Goal: Information Seeking & Learning: Learn about a topic

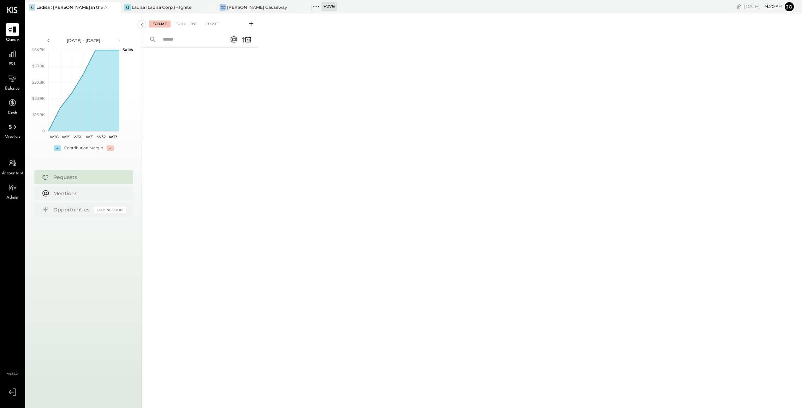
click at [115, 6] on icon at bounding box center [115, 8] width 4 height 4
click at [34, 6] on icon at bounding box center [29, 6] width 9 height 9
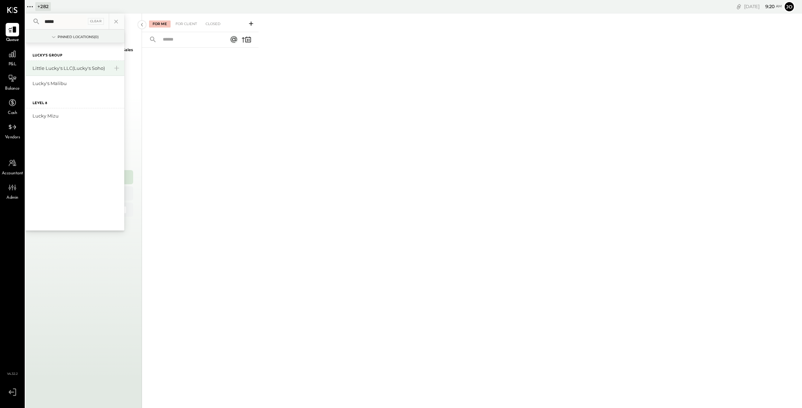
type input "*****"
click at [65, 69] on div "Little Lucky's LLC(Lucky's Soho)" at bounding box center [70, 68] width 76 height 7
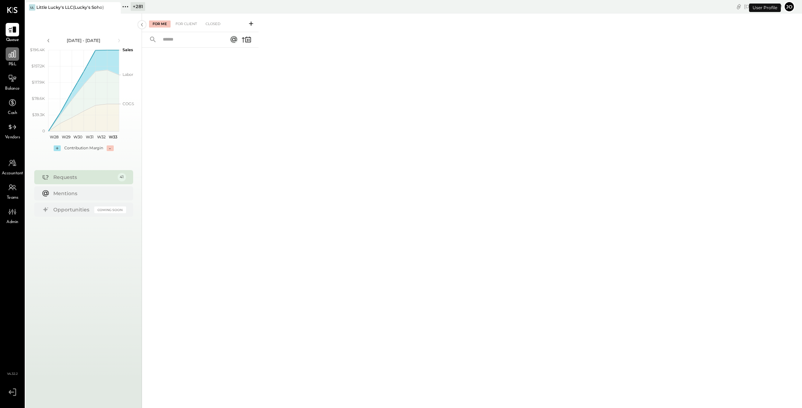
click at [12, 58] on icon at bounding box center [12, 53] width 9 height 9
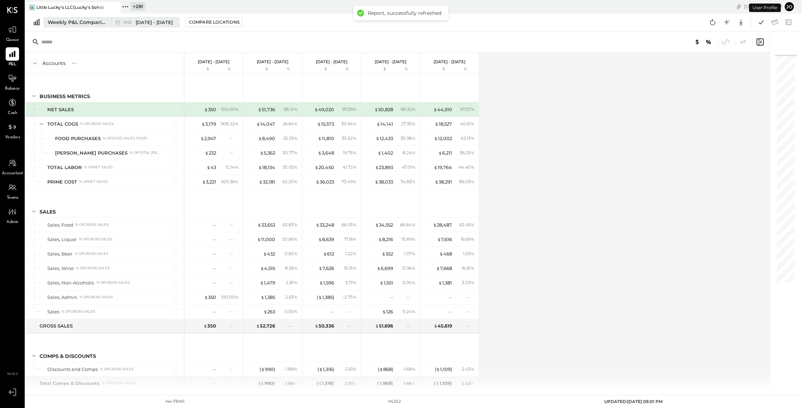
click at [95, 24] on div "Weekly P&L Comparison" at bounding box center [77, 22] width 59 height 7
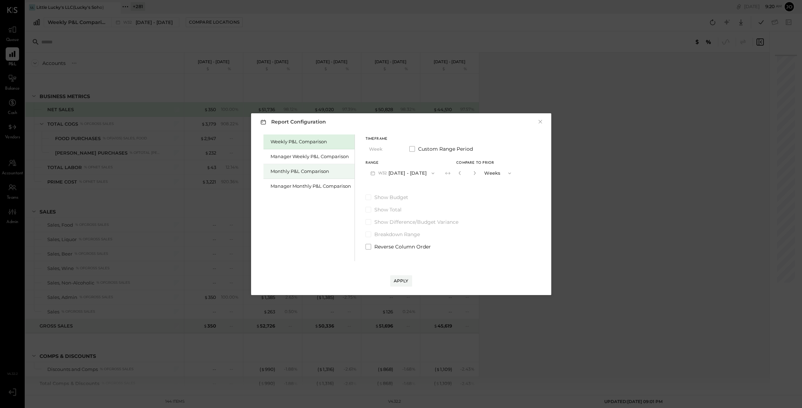
click at [333, 170] on div "Monthly P&L Comparison" at bounding box center [311, 171] width 81 height 7
click at [419, 171] on button "M08 [DATE] - [DATE]" at bounding box center [403, 173] width 75 height 13
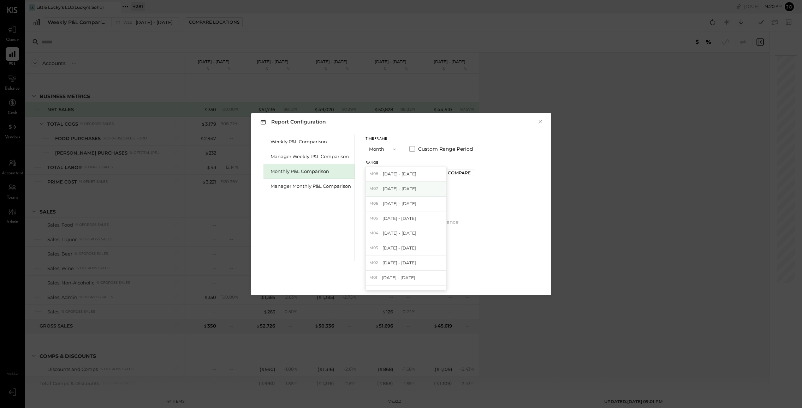
click at [419, 187] on div "M07 [DATE] - [DATE]" at bounding box center [406, 189] width 81 height 15
click at [463, 176] on div "Range M07 [DATE] - [DATE] Compare" at bounding box center [420, 170] width 109 height 18
click at [460, 171] on div "Compare" at bounding box center [459, 173] width 23 height 6
click at [473, 172] on icon "button" at bounding box center [475, 173] width 4 height 4
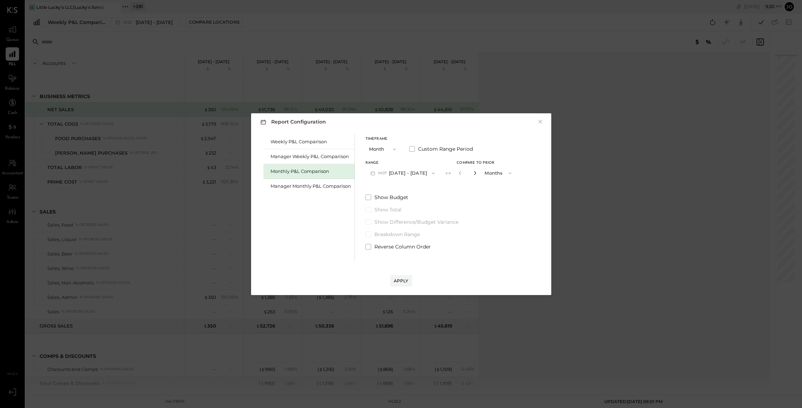
click at [473, 172] on icon "button" at bounding box center [475, 173] width 4 height 4
type input "*"
click at [406, 278] on button "Apply" at bounding box center [401, 280] width 22 height 11
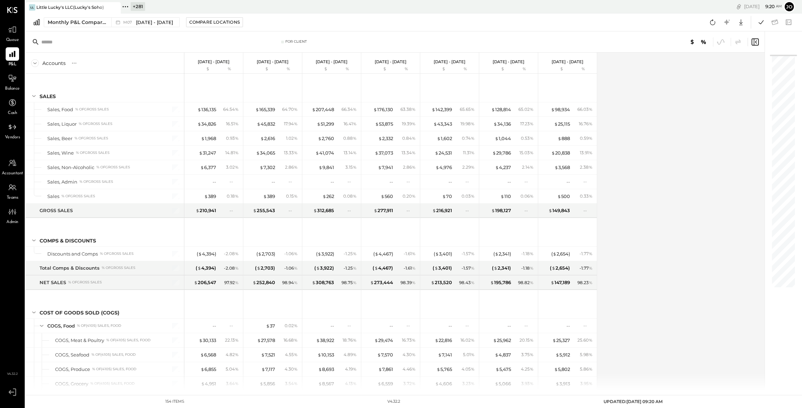
click at [628, 206] on div "Accounts S % GL [DATE] - [DATE] $ % [DATE] - [DATE] $ % [DATE] - [DATE] $ % [DA…" at bounding box center [395, 222] width 740 height 338
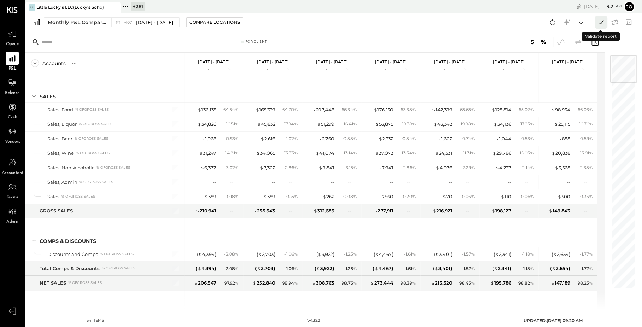
click at [602, 23] on icon at bounding box center [600, 22] width 9 height 9
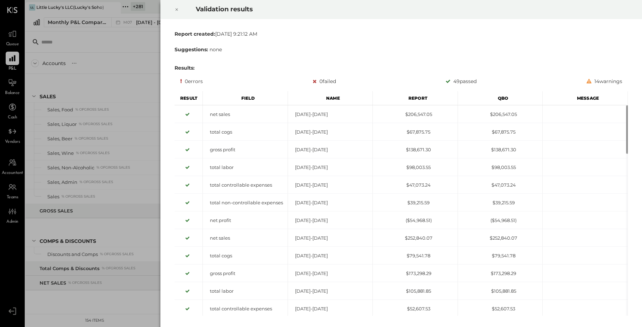
drag, startPoint x: 315, startPoint y: 82, endPoint x: 338, endPoint y: 82, distance: 23.3
click at [338, 82] on div "0 errors 0 failed 49 passed 14 warnings" at bounding box center [401, 81] width 442 height 8
drag, startPoint x: 337, startPoint y: 82, endPoint x: 317, endPoint y: 82, distance: 19.8
click at [317, 82] on div "0 errors 0 failed 49 passed 14 warnings" at bounding box center [401, 81] width 442 height 8
click at [178, 10] on icon at bounding box center [176, 9] width 4 height 8
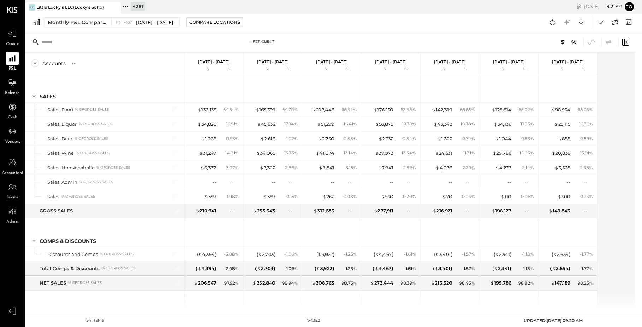
click at [242, 42] on div "For Client" at bounding box center [261, 41] width 215 height 5
click at [611, 170] on div "Accounts S % GL [DATE] - [DATE] $ % [DATE] - [DATE] $ % [DATE] - [DATE] $ % [DA…" at bounding box center [330, 181] width 610 height 257
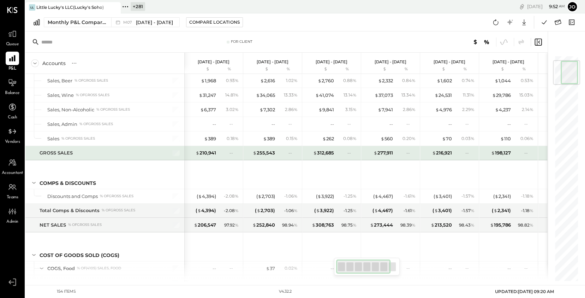
scroll to position [64, 0]
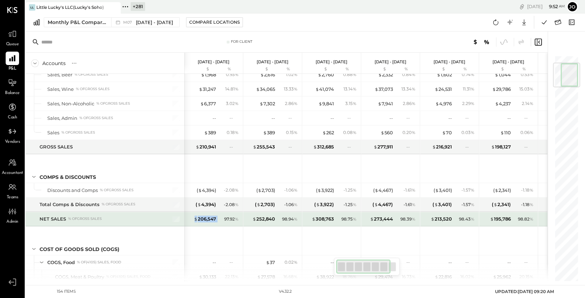
drag, startPoint x: 189, startPoint y: 218, endPoint x: 222, endPoint y: 218, distance: 33.2
click at [222, 218] on div "$ 206,547 97.92 %" at bounding box center [214, 219] width 53 height 14
click at [222, 218] on div "97.92 %" at bounding box center [229, 219] width 23 height 6
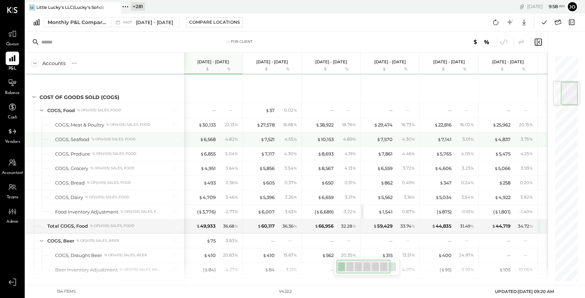
scroll to position [216, 0]
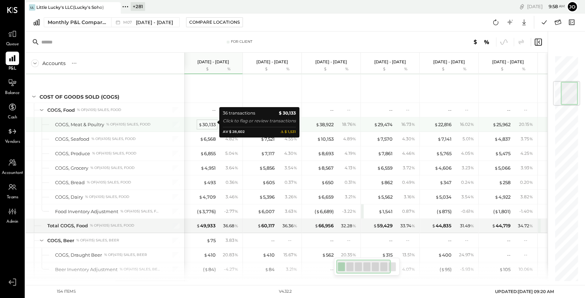
click at [211, 123] on div "$ 30,133" at bounding box center [206, 124] width 17 height 7
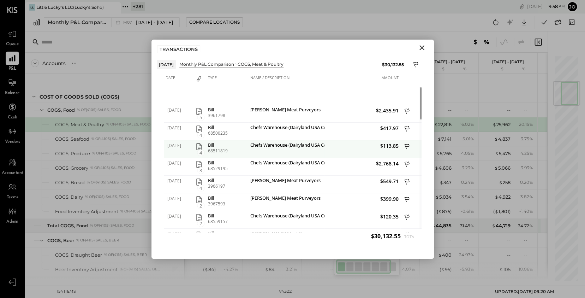
click at [198, 145] on icon "button" at bounding box center [199, 146] width 8 height 8
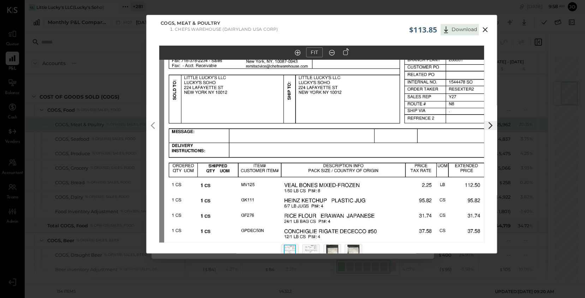
drag, startPoint x: 387, startPoint y: 145, endPoint x: 391, endPoint y: 194, distance: 49.2
click at [391, 194] on img at bounding box center [326, 217] width 325 height 421
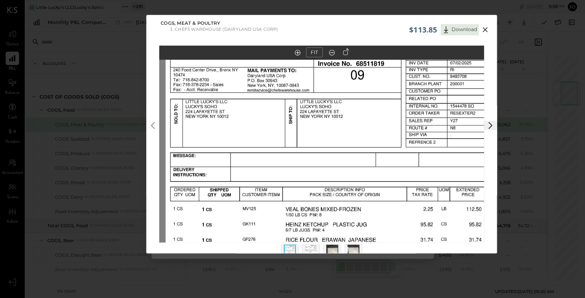
click at [488, 33] on icon at bounding box center [485, 29] width 8 height 8
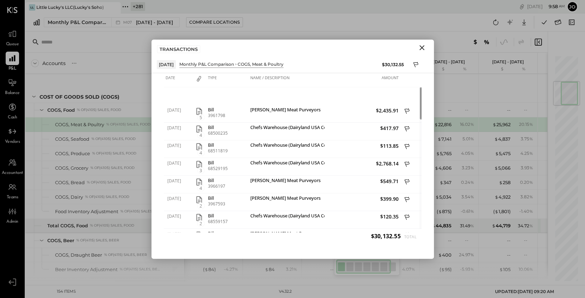
click at [423, 48] on icon "Close" at bounding box center [422, 47] width 5 height 5
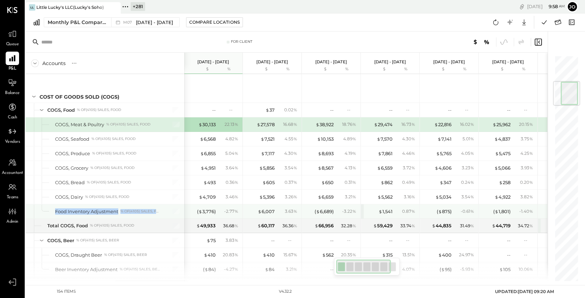
drag, startPoint x: 51, startPoint y: 206, endPoint x: 159, endPoint y: 207, distance: 107.4
click at [159, 207] on div "Food Inventory Adjustment % of (4105) Sales, Food" at bounding box center [104, 211] width 159 height 14
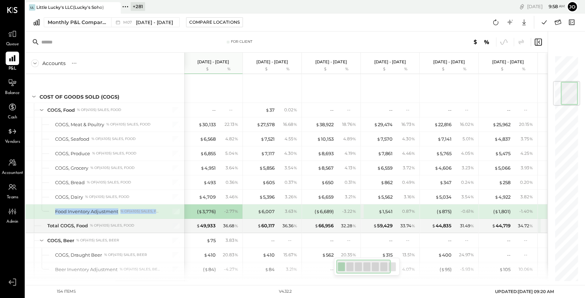
click at [155, 209] on div "% of (4105) Sales, Food" at bounding box center [140, 211] width 40 height 5
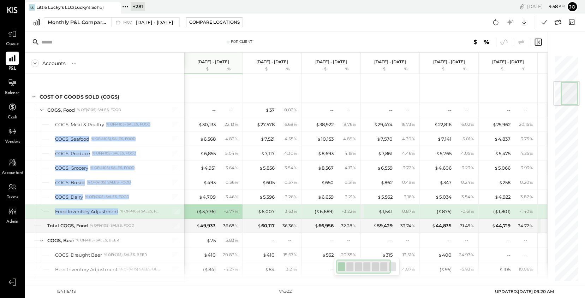
drag, startPoint x: 55, startPoint y: 126, endPoint x: 134, endPoint y: 203, distance: 109.9
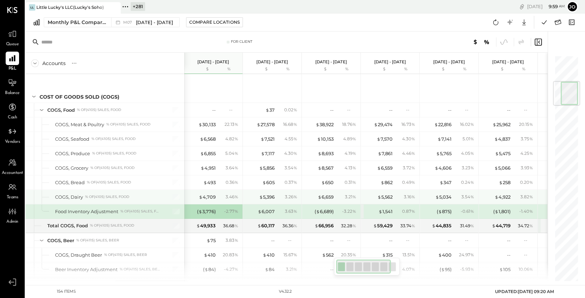
click at [133, 196] on div "COGS, Dairy % of (4105) Sales, Food" at bounding box center [108, 197] width 106 height 7
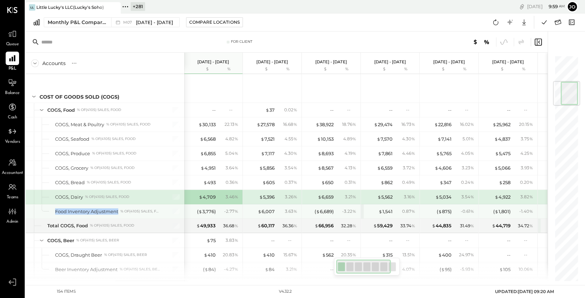
drag, startPoint x: 54, startPoint y: 209, endPoint x: 120, endPoint y: 210, distance: 65.4
click at [120, 210] on div "Food Inventory Adjustment % of (4105) Sales, Food" at bounding box center [104, 211] width 159 height 14
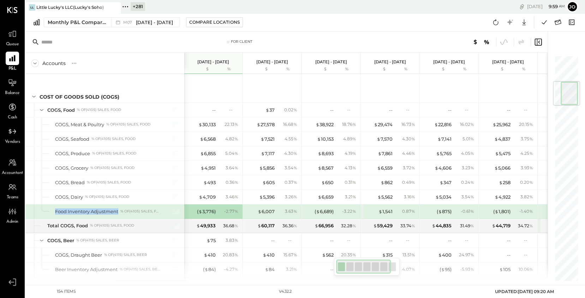
click at [120, 210] on div "Food Inventory Adjustment % of (4105) Sales, Food" at bounding box center [108, 211] width 106 height 7
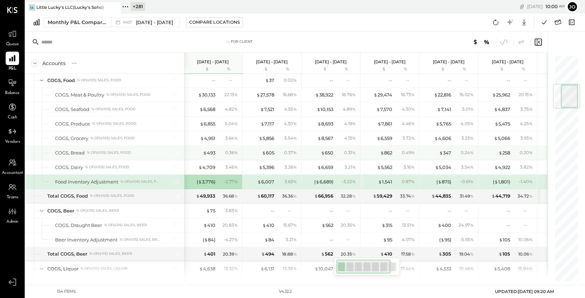
scroll to position [0, 1]
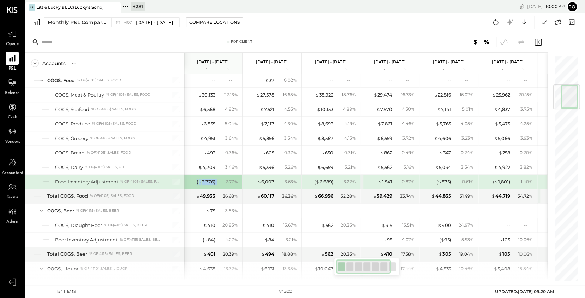
drag, startPoint x: 194, startPoint y: 181, endPoint x: 216, endPoint y: 180, distance: 22.6
click at [216, 180] on div "( $ 3,776 ) - 2.77 %" at bounding box center [213, 181] width 53 height 14
click at [217, 180] on div "- 2.77 %" at bounding box center [228, 181] width 23 height 6
click at [210, 180] on div "( $ 3,776 )" at bounding box center [206, 181] width 19 height 7
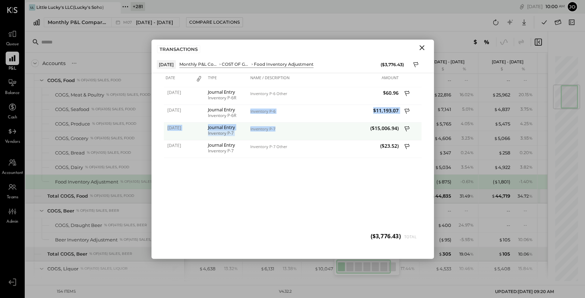
drag, startPoint x: 250, startPoint y: 111, endPoint x: 278, endPoint y: 127, distance: 32.6
click at [278, 127] on div "[DATE] Journal Entry Inventory P-6R Inventory P-6 Other $60.96 [DATE] Journal E…" at bounding box center [293, 166] width 258 height 159
click at [420, 47] on icon "Close" at bounding box center [422, 47] width 8 height 8
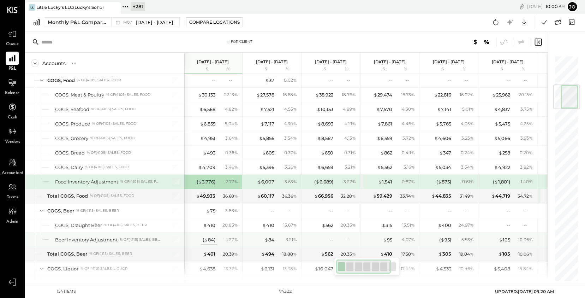
click at [211, 238] on div "( $ 84 )" at bounding box center [209, 239] width 13 height 7
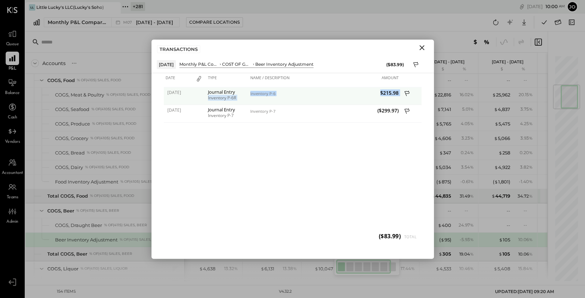
drag, startPoint x: 239, startPoint y: 93, endPoint x: 403, endPoint y: 93, distance: 163.9
click at [403, 87] on div "[DATE] Journal Entry Inventory P-6R Inventory P-6 $215.98" at bounding box center [293, 87] width 258 height 0
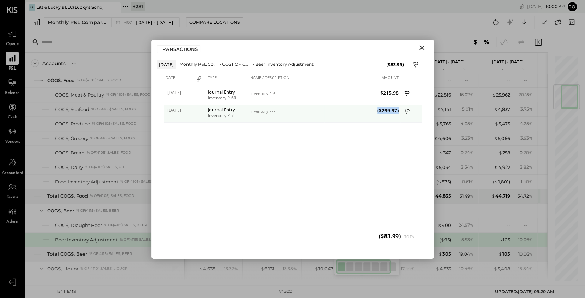
drag, startPoint x: 253, startPoint y: 113, endPoint x: 401, endPoint y: 113, distance: 148.0
click at [401, 105] on div "[DATE] Journal Entry Inventory P-7 Inventory P-7 ($299.97)" at bounding box center [293, 105] width 258 height 0
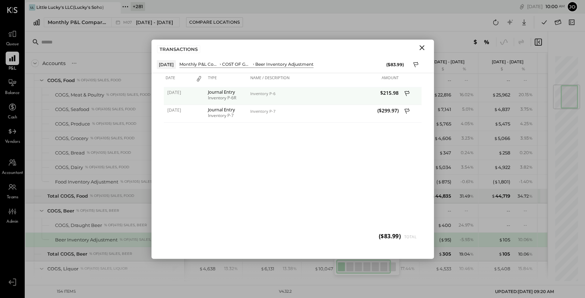
click at [389, 95] on span "$215.98" at bounding box center [362, 92] width 72 height 7
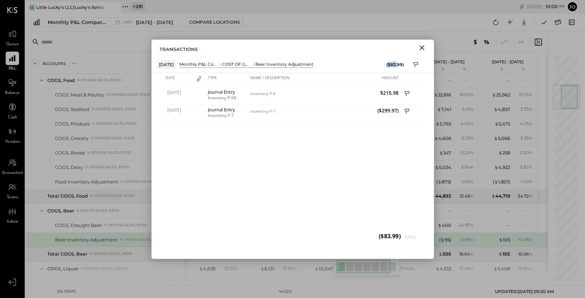
click at [397, 63] on div "($83.99)" at bounding box center [395, 64] width 18 height 6
click at [422, 46] on icon "Close" at bounding box center [422, 47] width 8 height 8
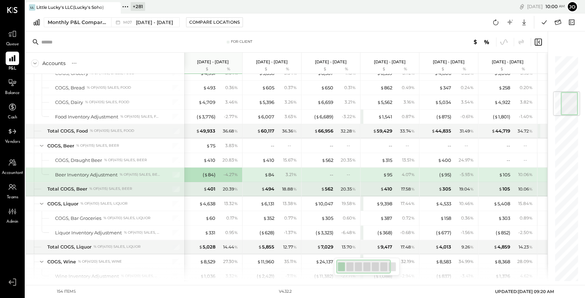
scroll to position [0, 1]
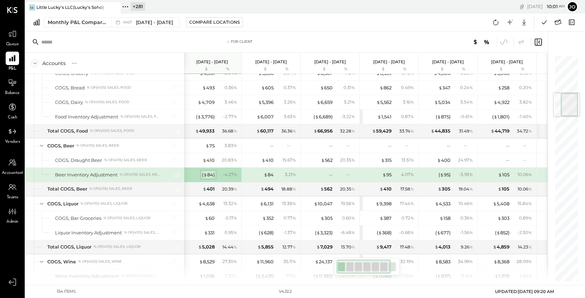
click at [208, 174] on div "( $ 84 )" at bounding box center [208, 174] width 13 height 7
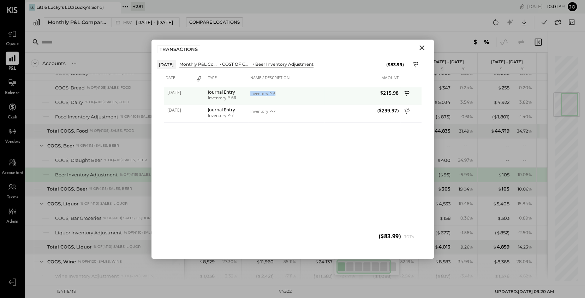
drag, startPoint x: 248, startPoint y: 95, endPoint x: 281, endPoint y: 94, distance: 33.2
click at [281, 87] on div "[DATE] Journal Entry Inventory P-6R Inventory P-6 $215.98" at bounding box center [293, 87] width 258 height 0
drag, startPoint x: 233, startPoint y: 100, endPoint x: 239, endPoint y: 100, distance: 6.0
click at [239, 100] on div "Journal Entry Inventory P-6R" at bounding box center [227, 96] width 42 height 18
drag, startPoint x: 227, startPoint y: 98, endPoint x: 242, endPoint y: 98, distance: 15.2
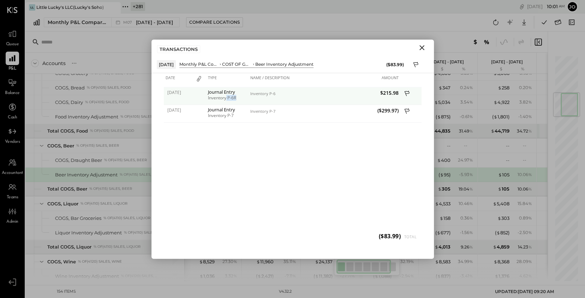
click at [242, 98] on div "Inventory P-6R" at bounding box center [227, 97] width 39 height 5
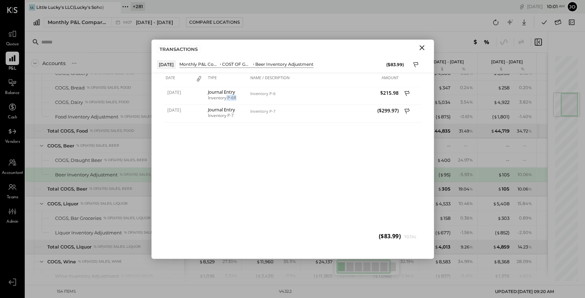
click at [425, 45] on icon "Close" at bounding box center [422, 47] width 8 height 8
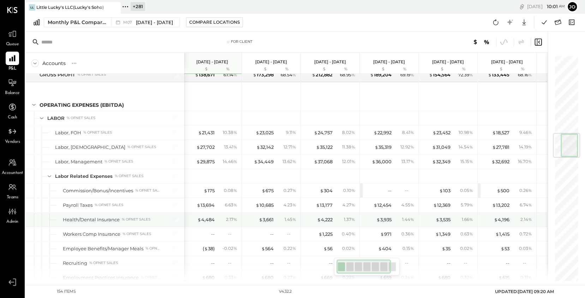
scroll to position [667, 0]
